Goal: Find specific page/section: Find specific page/section

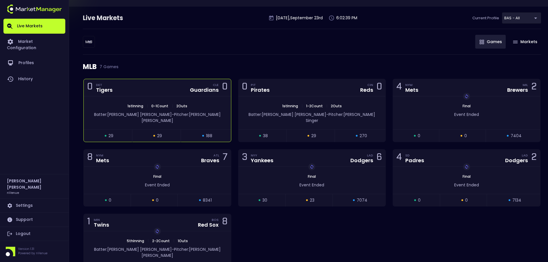
scroll to position [58, 0]
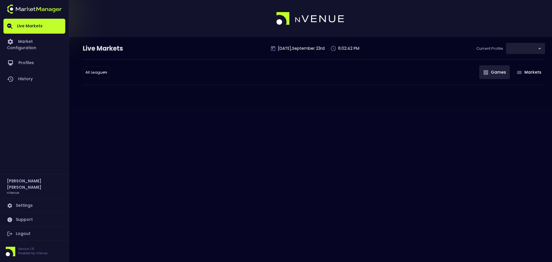
type input "0d810fa5-e353-4d9c-b11d-31f095cae871"
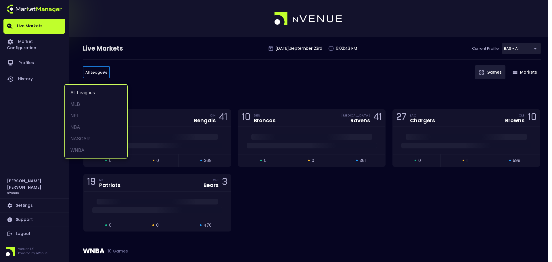
click at [94, 103] on li "MLB" at bounding box center [96, 105] width 63 height 12
type input "MLB"
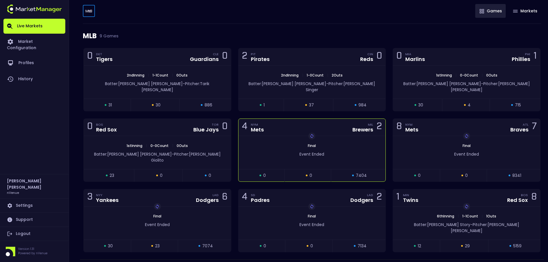
scroll to position [62, 0]
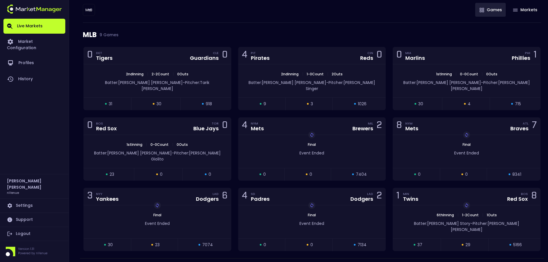
drag, startPoint x: 469, startPoint y: 33, endPoint x: 465, endPoint y: 36, distance: 4.9
click at [469, 33] on div "MLB 9 Games" at bounding box center [312, 35] width 458 height 24
